Goal: Find contact information: Find contact information

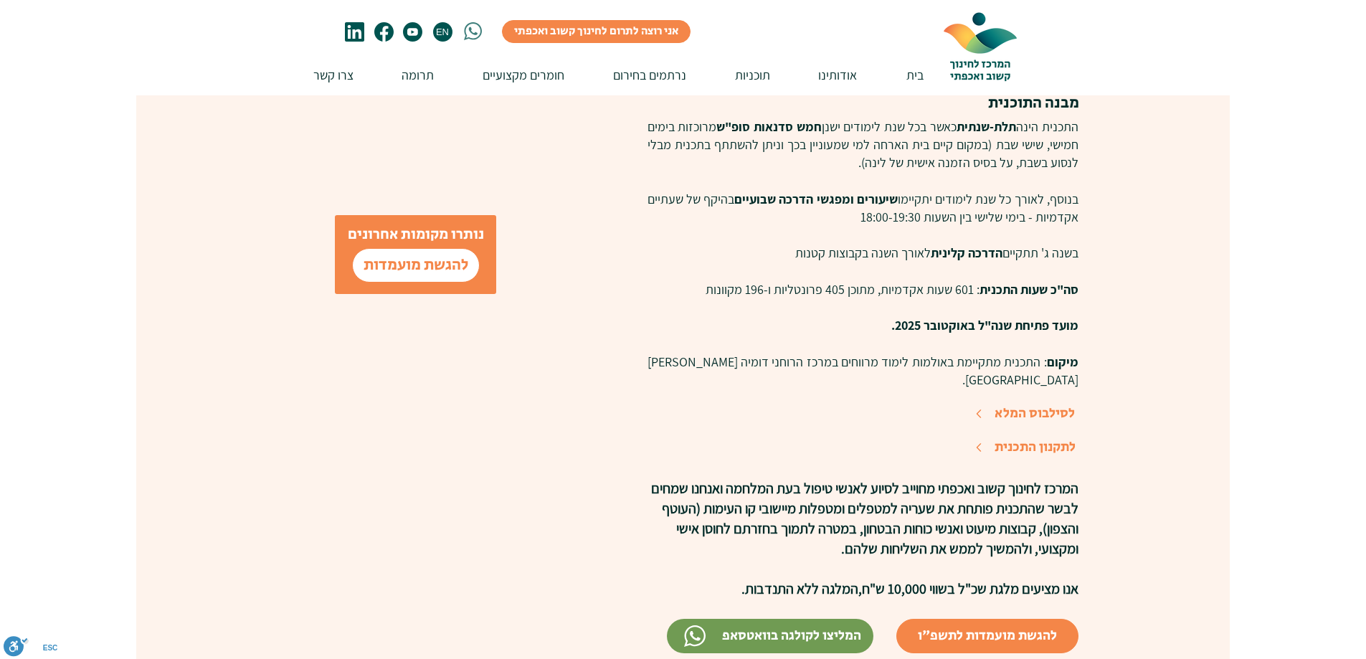
scroll to position [1075, 0]
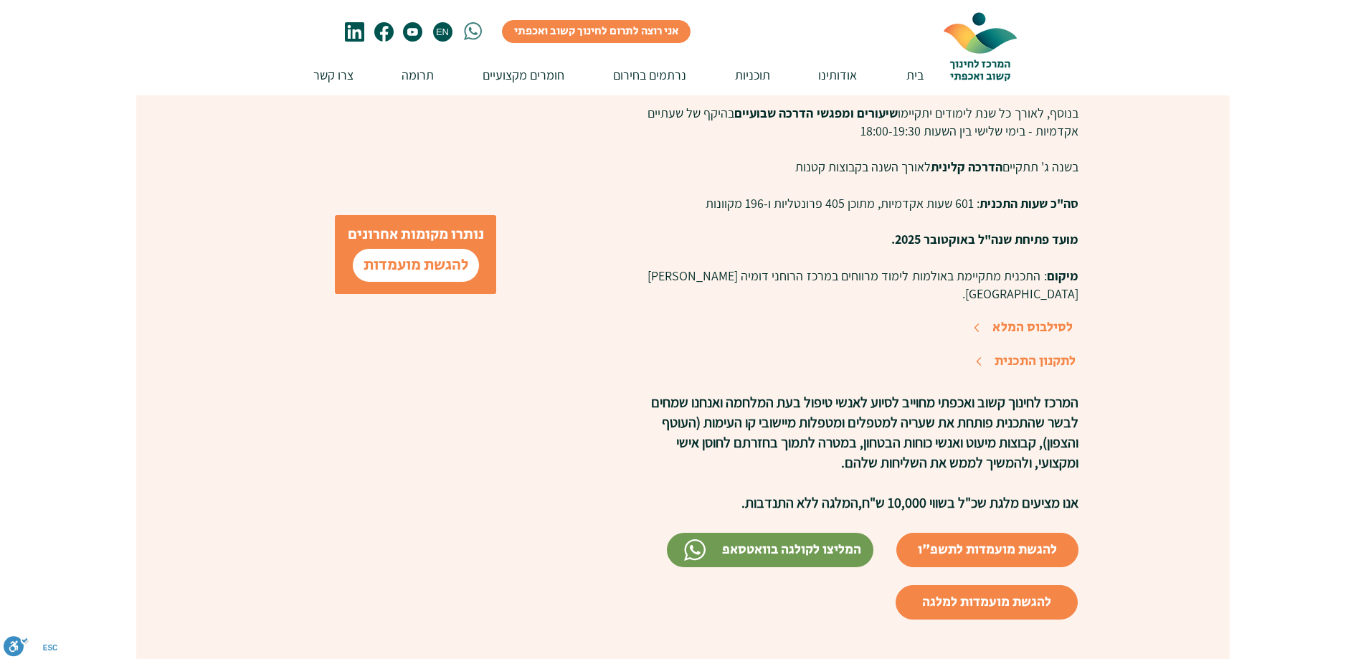
click at [1059, 318] on span "לסילבוס המלא" at bounding box center [1032, 327] width 80 height 19
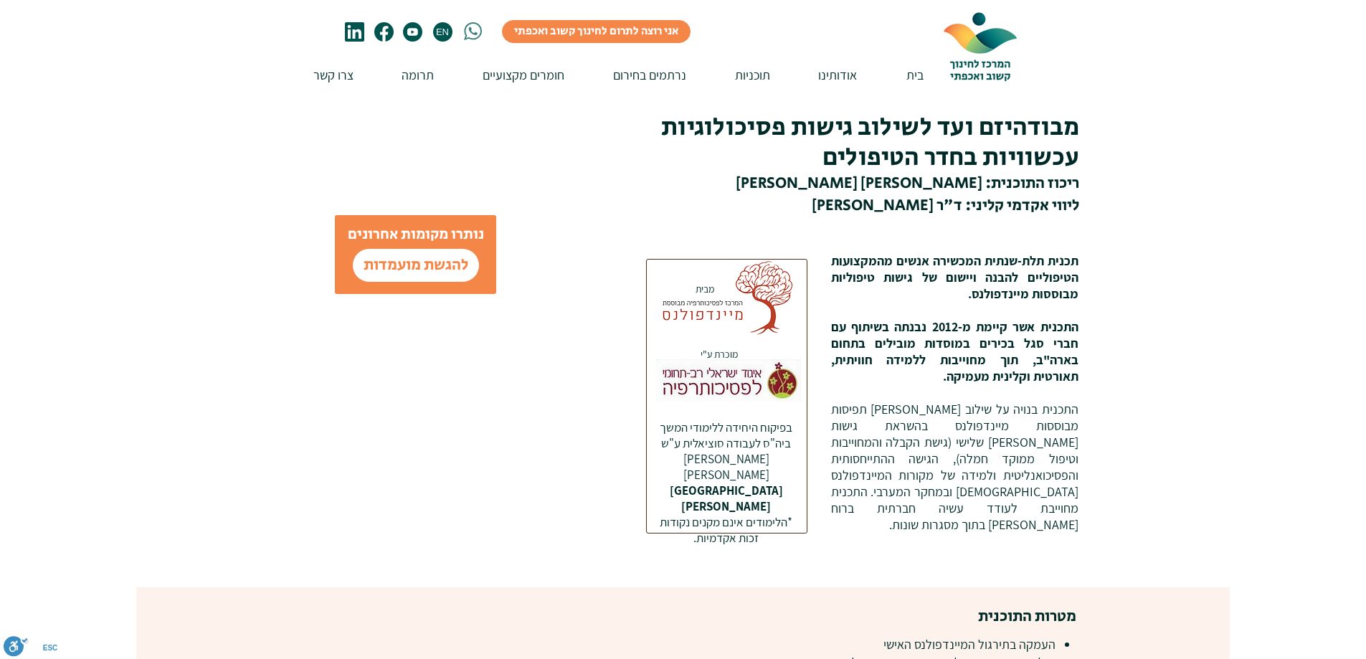
scroll to position [0, 0]
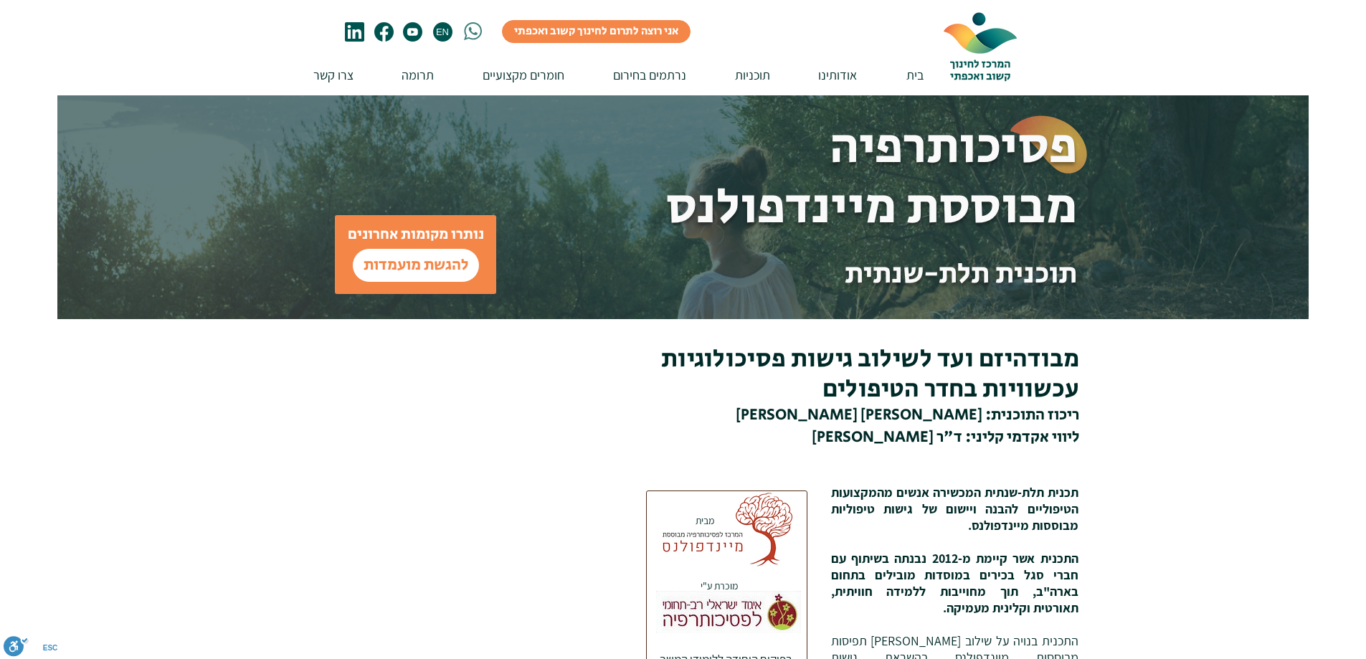
click at [505, 164] on div "main content" at bounding box center [838, 207] width 940 height 224
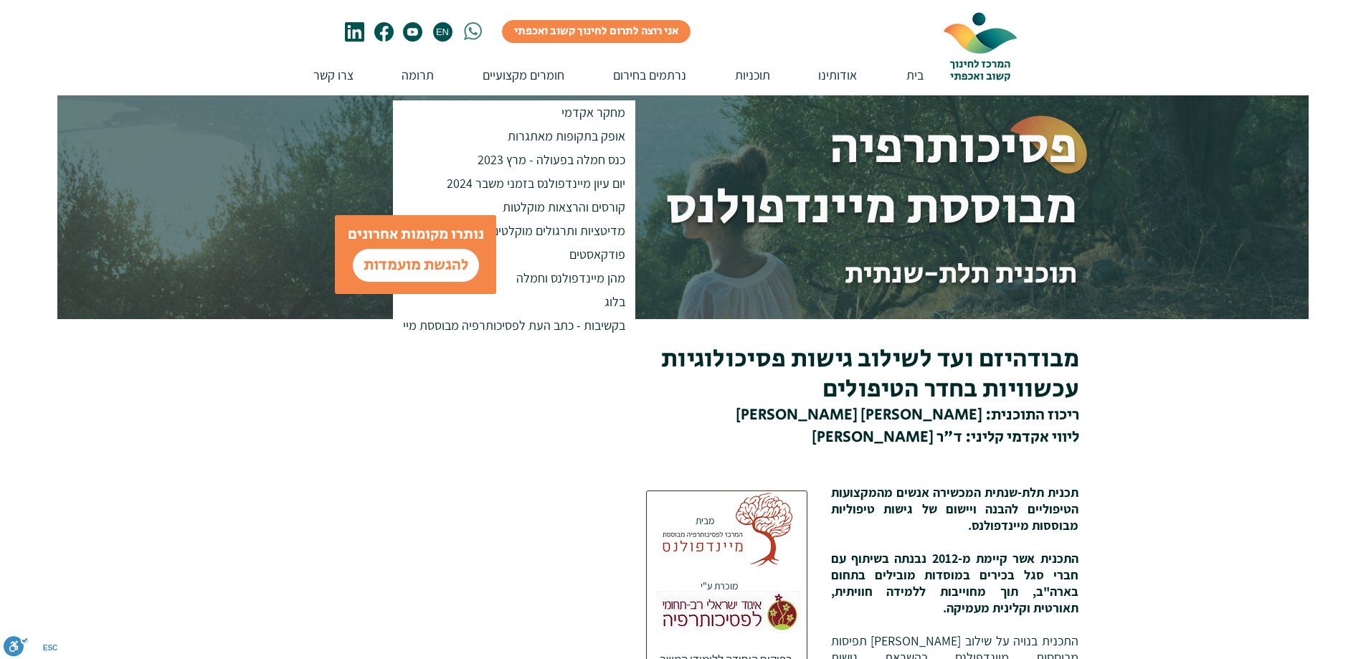
click at [252, 142] on div "main content" at bounding box center [212, 207] width 311 height 224
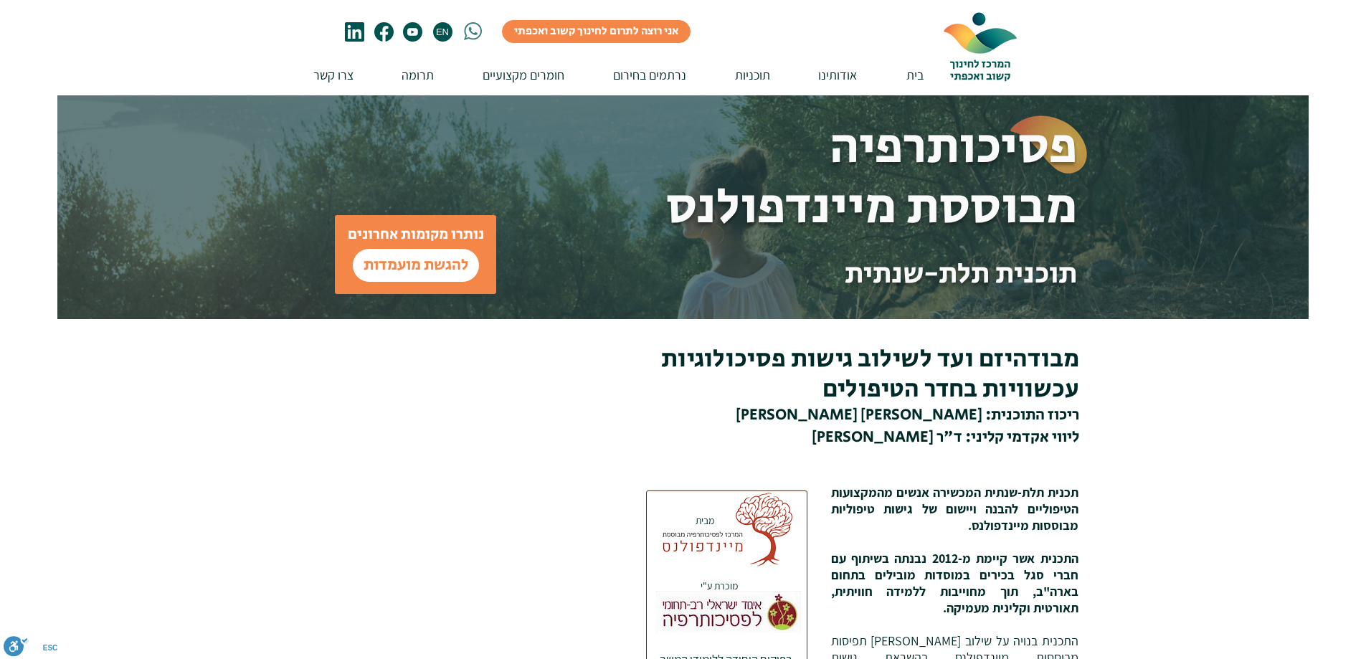
click at [469, 32] on icon "#comp-m6yzmmux svg [data-color="1"] {fill: #3F7F7C;}" at bounding box center [473, 31] width 18 height 18
click at [322, 82] on p "צרו קשר" at bounding box center [333, 74] width 54 height 41
